Goal: Information Seeking & Learning: Find specific fact

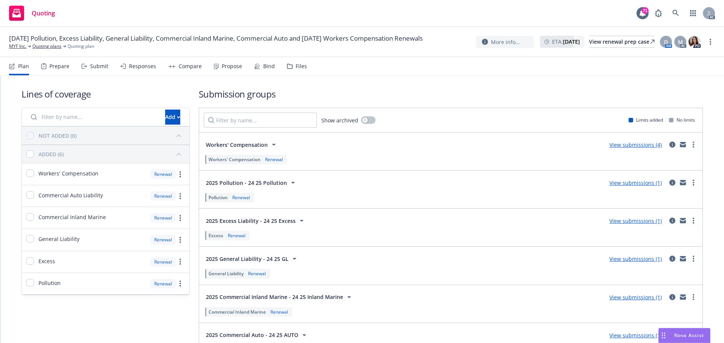
click at [134, 67] on div "Responses" at bounding box center [142, 66] width 27 height 6
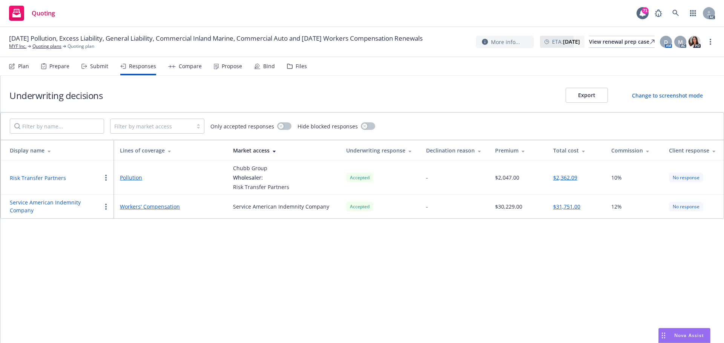
click at [222, 63] on div "Propose" at bounding box center [232, 66] width 20 height 6
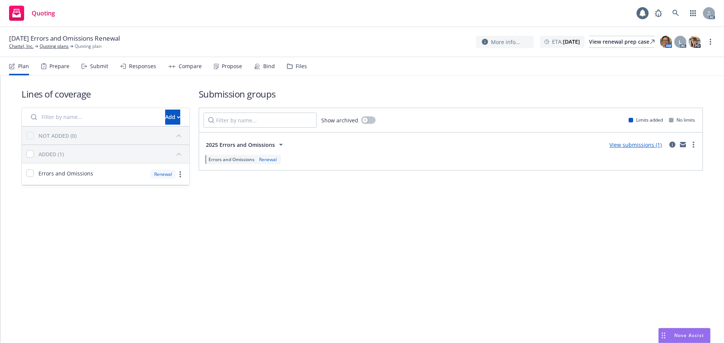
click at [90, 69] on div "Submit" at bounding box center [99, 66] width 18 height 6
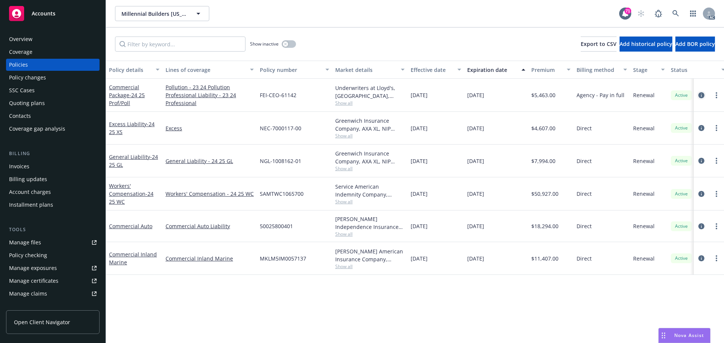
click at [700, 97] on icon "circleInformation" at bounding box center [701, 95] width 6 height 6
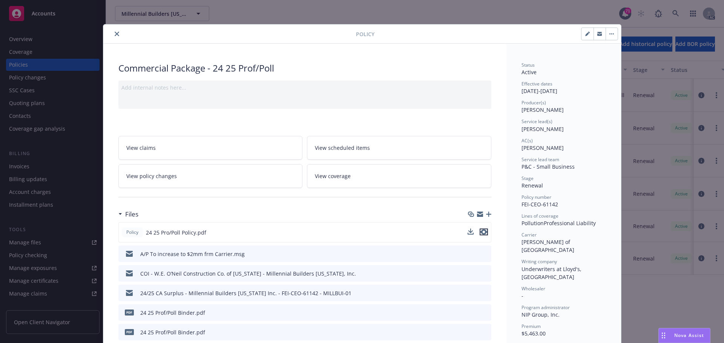
click at [483, 232] on icon "preview file" at bounding box center [483, 232] width 7 height 5
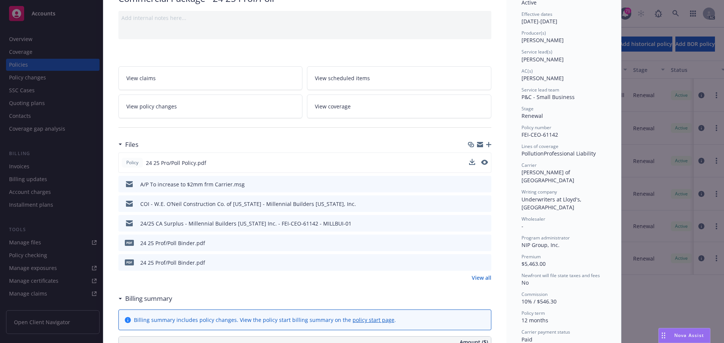
scroll to position [75, 0]
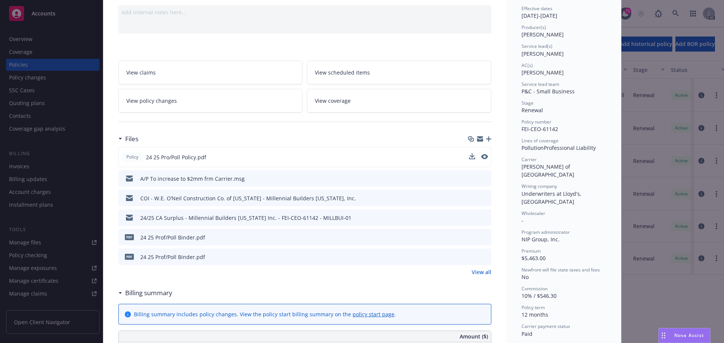
click at [481, 238] on icon "preview file" at bounding box center [484, 236] width 7 height 5
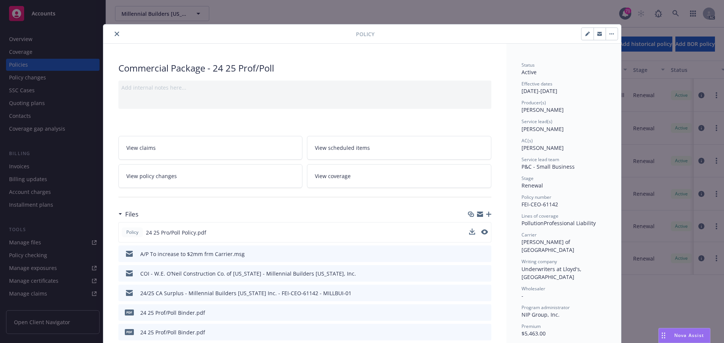
scroll to position [38, 0]
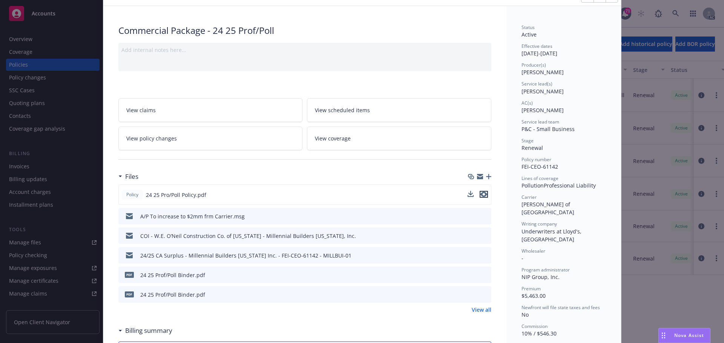
click at [481, 195] on icon "preview file" at bounding box center [483, 194] width 7 height 5
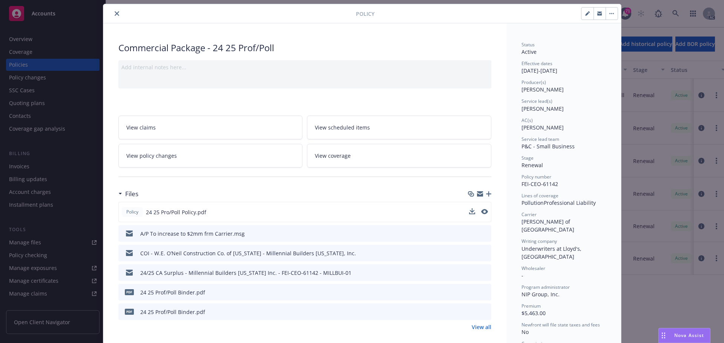
scroll to position [0, 0]
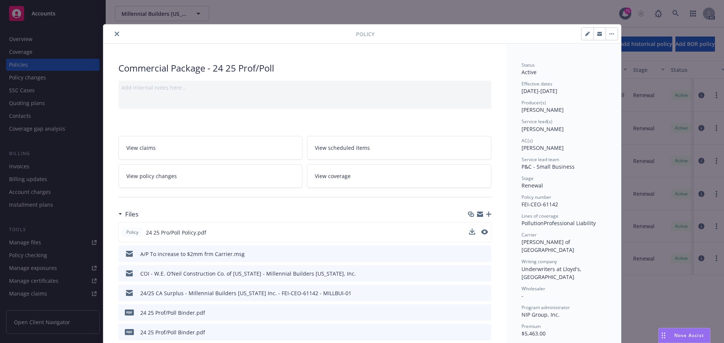
click at [115, 34] on icon "close" at bounding box center [117, 34] width 5 height 5
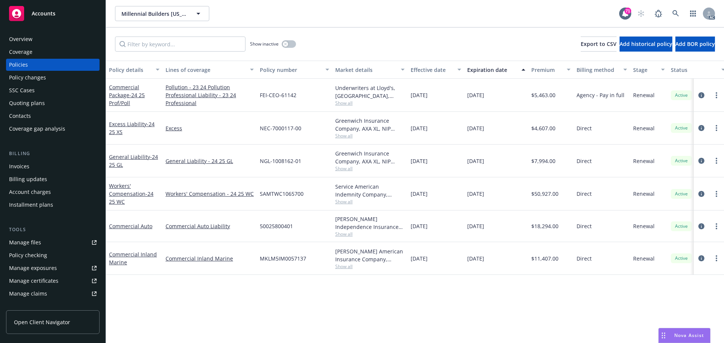
click at [350, 104] on span "Show all" at bounding box center [369, 103] width 69 height 6
drag, startPoint x: 366, startPoint y: 301, endPoint x: 368, endPoint y: 292, distance: 9.2
click at [367, 301] on div "Policy details Lines of coverage Policy number Market details Effective date Ex…" at bounding box center [415, 202] width 618 height 283
click at [344, 136] on span "Show all" at bounding box center [369, 136] width 69 height 6
click at [348, 292] on div "Policy details Lines of coverage Policy number Market details Effective date Ex…" at bounding box center [415, 202] width 618 height 283
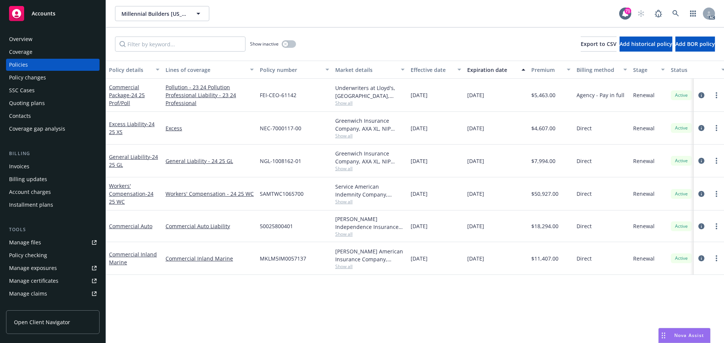
click at [346, 168] on span "Show all" at bounding box center [369, 168] width 69 height 6
click at [403, 299] on div "Policy details Lines of coverage Policy number Market details Effective date Ex…" at bounding box center [415, 202] width 618 height 283
click at [346, 104] on span "Show all" at bounding box center [369, 103] width 69 height 6
click at [398, 315] on div "Policy details Lines of coverage Policy number Market details Effective date Ex…" at bounding box center [415, 202] width 618 height 283
click at [294, 43] on button "button" at bounding box center [289, 44] width 14 height 8
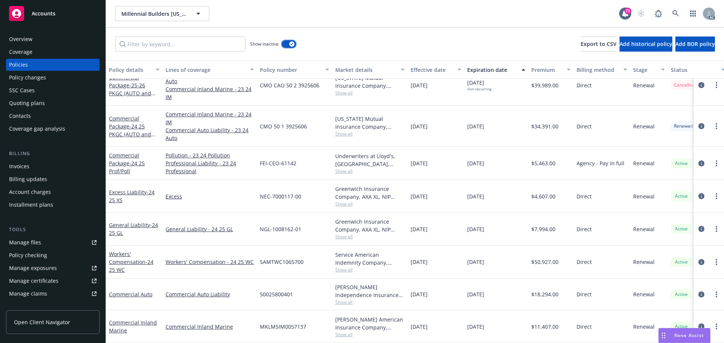
scroll to position [399, 0]
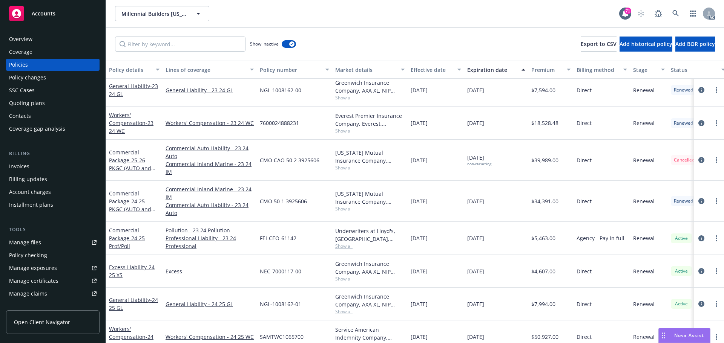
click at [346, 169] on span "Show all" at bounding box center [369, 168] width 69 height 6
click at [291, 46] on div "button" at bounding box center [291, 43] width 5 height 5
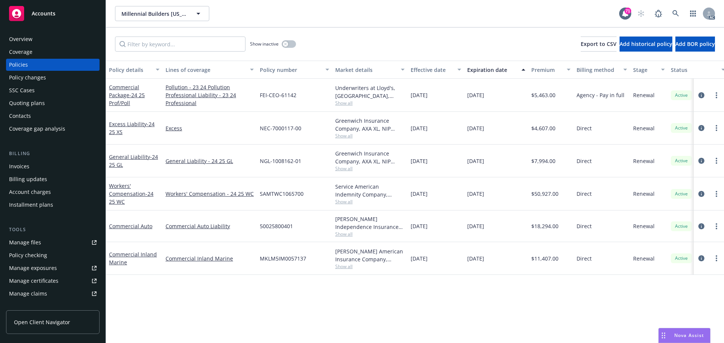
drag, startPoint x: 504, startPoint y: 98, endPoint x: 462, endPoint y: 99, distance: 42.2
click at [462, 99] on div "Commercial Package - 24 25 Prof/Poll Pollution - 23 24 Pollution Professional L…" at bounding box center [469, 95] width 727 height 33
drag, startPoint x: 135, startPoint y: 106, endPoint x: 109, endPoint y: 91, distance: 30.1
click at [109, 91] on div "Commercial Package - 24 25 Prof/Poll" at bounding box center [134, 95] width 50 height 24
copy link "Commercial Package - 24 25 Prof/Poll"
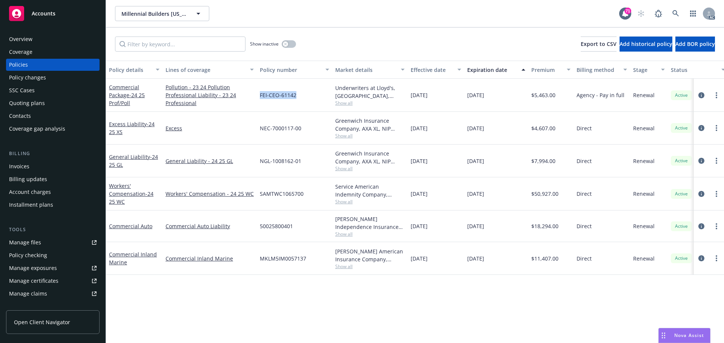
drag, startPoint x: 298, startPoint y: 95, endPoint x: 260, endPoint y: 98, distance: 38.1
click at [260, 98] on div "FEI-CEO-61142" at bounding box center [294, 95] width 75 height 33
copy span "FEI-CEO-61142"
click at [701, 96] on icon "circleInformation" at bounding box center [701, 95] width 6 height 6
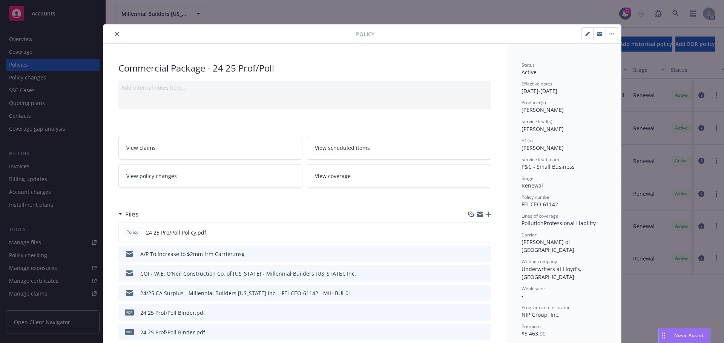
click at [115, 34] on icon "close" at bounding box center [117, 34] width 5 height 5
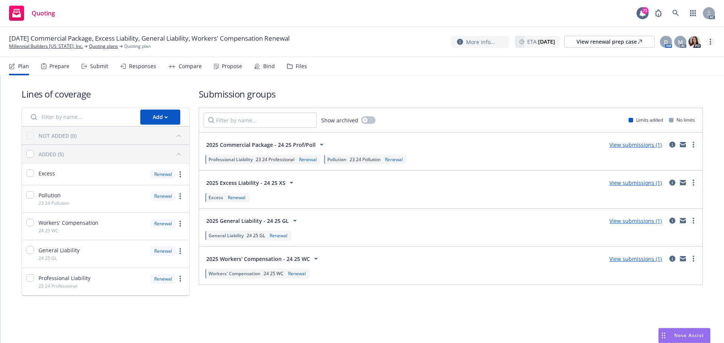
click at [709, 41] on link "more" at bounding box center [709, 41] width 9 height 9
click at [672, 56] on link "Copy logging email" at bounding box center [672, 57] width 84 height 15
